Goal: Obtain resource: Obtain resource

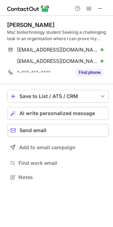
scroll to position [172, 113]
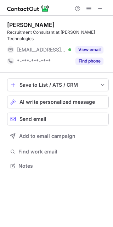
scroll to position [4, 3]
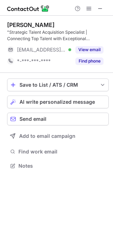
scroll to position [160, 113]
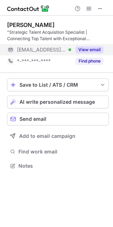
click at [100, 44] on div "View email" at bounding box center [87, 49] width 32 height 11
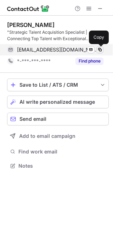
click at [102, 49] on span at bounding box center [100, 50] width 6 height 6
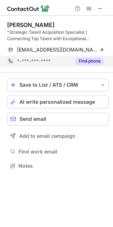
click at [93, 60] on button "Find phone" at bounding box center [90, 60] width 28 height 7
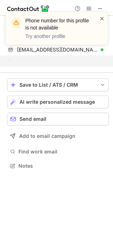
click at [100, 19] on span at bounding box center [102, 18] width 6 height 7
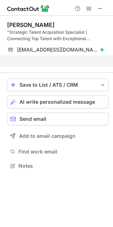
scroll to position [149, 113]
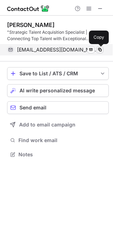
click at [99, 50] on span at bounding box center [100, 50] width 6 height 6
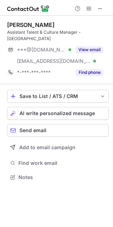
scroll to position [166, 113]
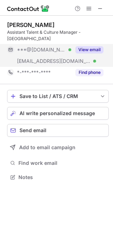
click at [87, 46] on button "View email" at bounding box center [90, 49] width 28 height 7
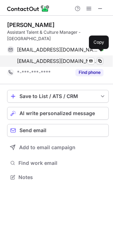
click at [99, 58] on span at bounding box center [100, 61] width 6 height 6
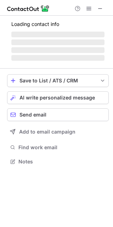
scroll to position [160, 113]
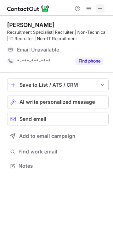
click at [102, 7] on span at bounding box center [100, 9] width 6 height 6
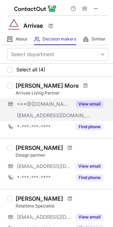
click at [85, 102] on button "View email" at bounding box center [90, 103] width 28 height 7
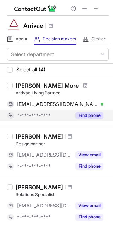
click at [86, 118] on button "Find phone" at bounding box center [90, 115] width 28 height 7
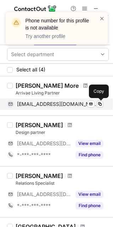
click at [99, 104] on span at bounding box center [100, 104] width 6 height 6
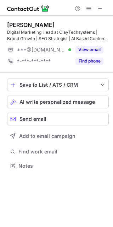
scroll to position [160, 113]
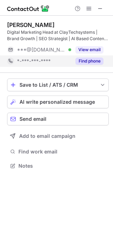
click at [95, 60] on button "Find phone" at bounding box center [90, 60] width 28 height 7
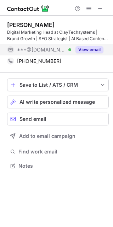
click at [92, 50] on button "View email" at bounding box center [90, 49] width 28 height 7
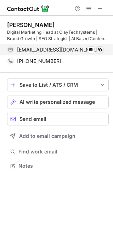
click at [101, 48] on span at bounding box center [100, 50] width 6 height 6
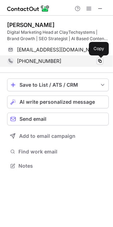
click at [99, 58] on span at bounding box center [100, 61] width 6 height 6
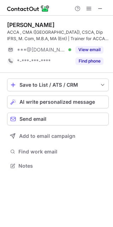
scroll to position [160, 113]
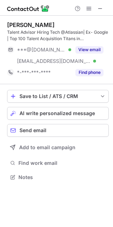
scroll to position [172, 113]
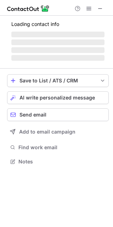
scroll to position [160, 113]
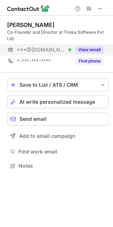
click at [88, 52] on button "View email" at bounding box center [90, 49] width 28 height 7
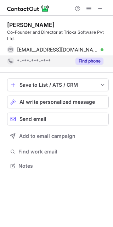
click at [89, 63] on button "Find phone" at bounding box center [90, 60] width 28 height 7
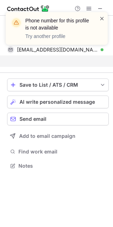
scroll to position [149, 113]
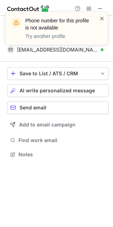
click at [100, 20] on span at bounding box center [102, 18] width 6 height 7
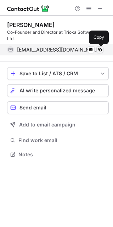
click at [101, 49] on span at bounding box center [100, 50] width 6 height 6
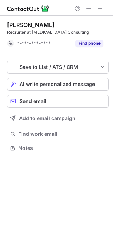
scroll to position [143, 113]
